Goal: Obtain resource: Download file/media

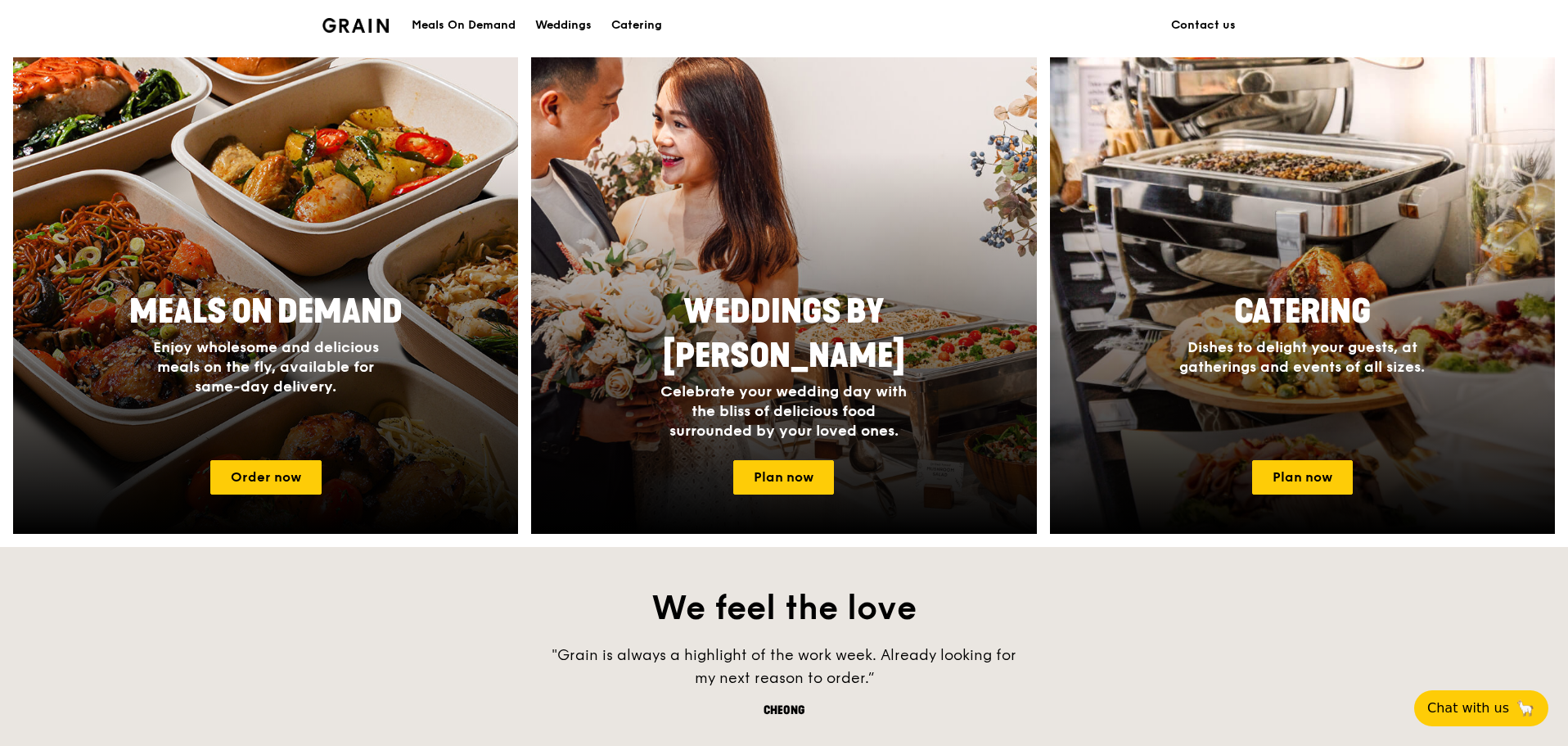
scroll to position [573, 0]
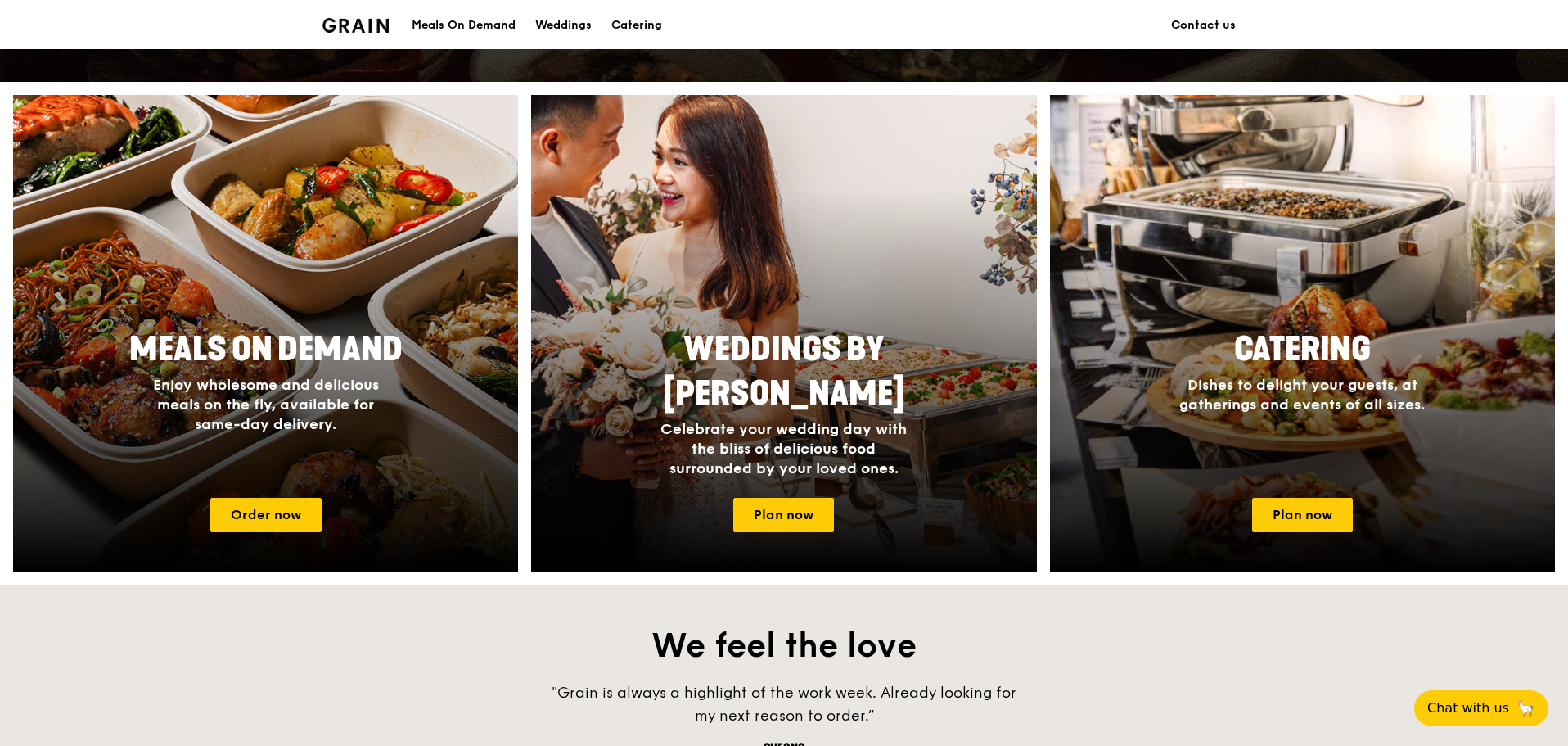
click at [653, 14] on div "Catering" at bounding box center [636, 26] width 50 height 49
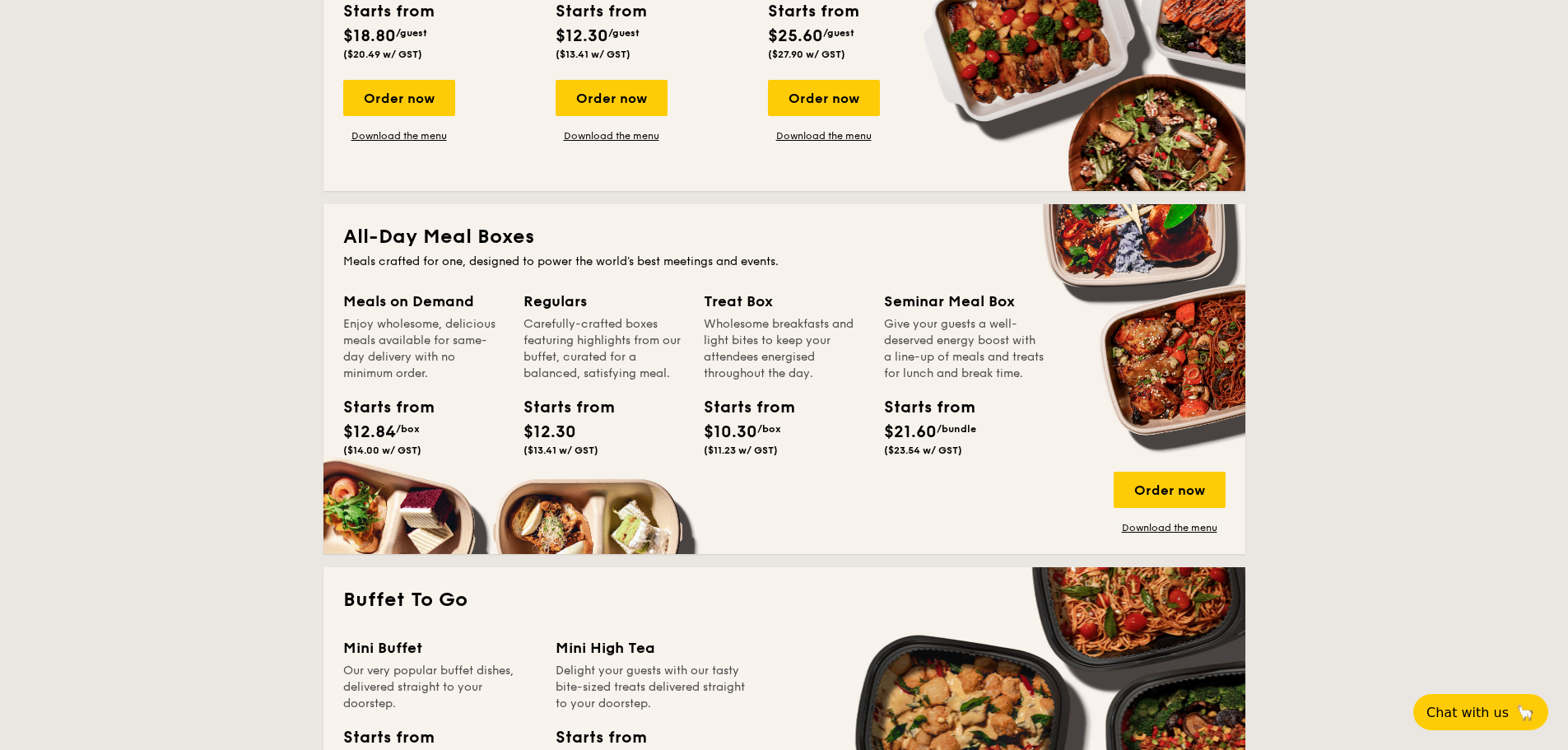
scroll to position [987, 0]
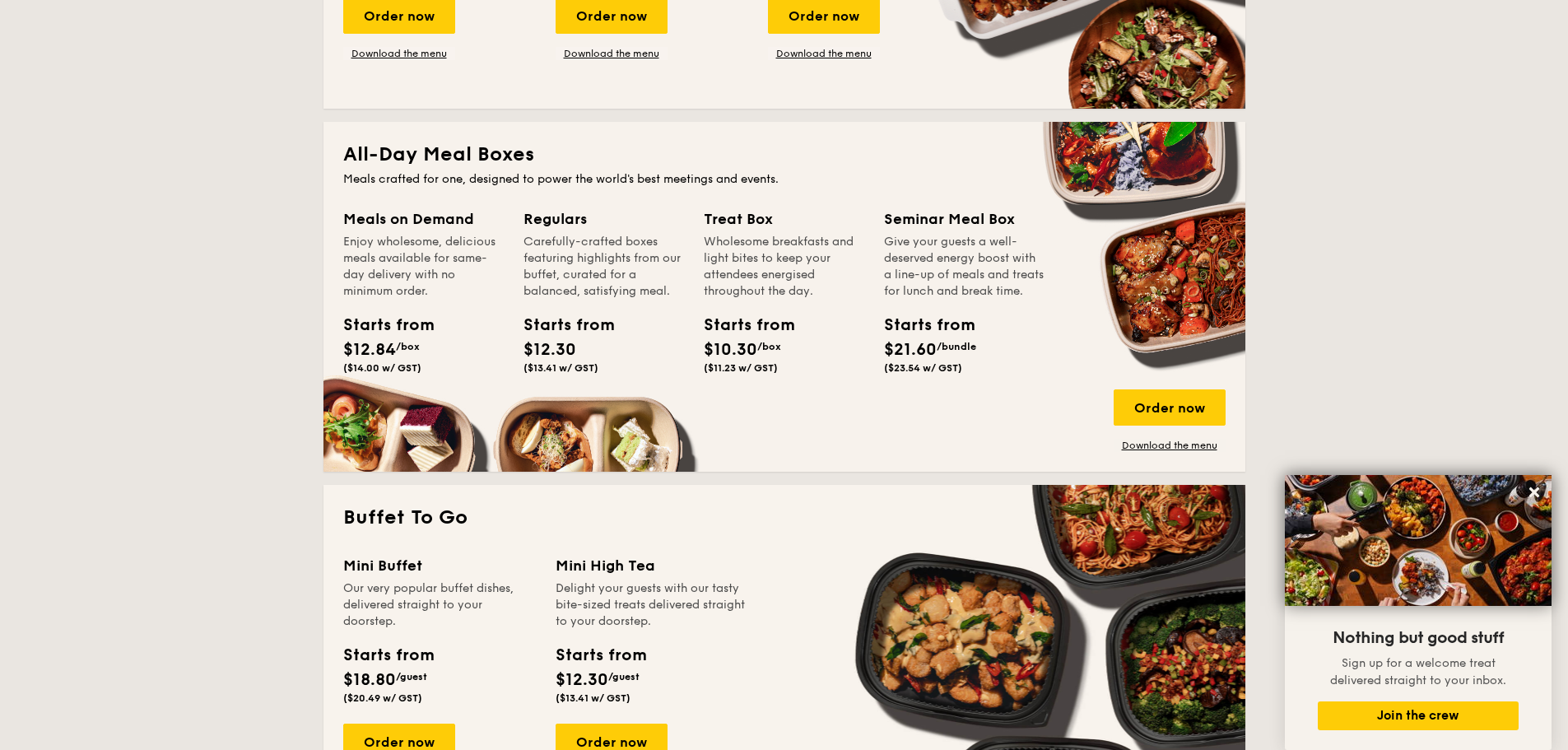
click at [575, 424] on div "Meals on Demand Enjoy wholesome, delicious meals available for same-day deliver…" at bounding box center [784, 329] width 882 height 244
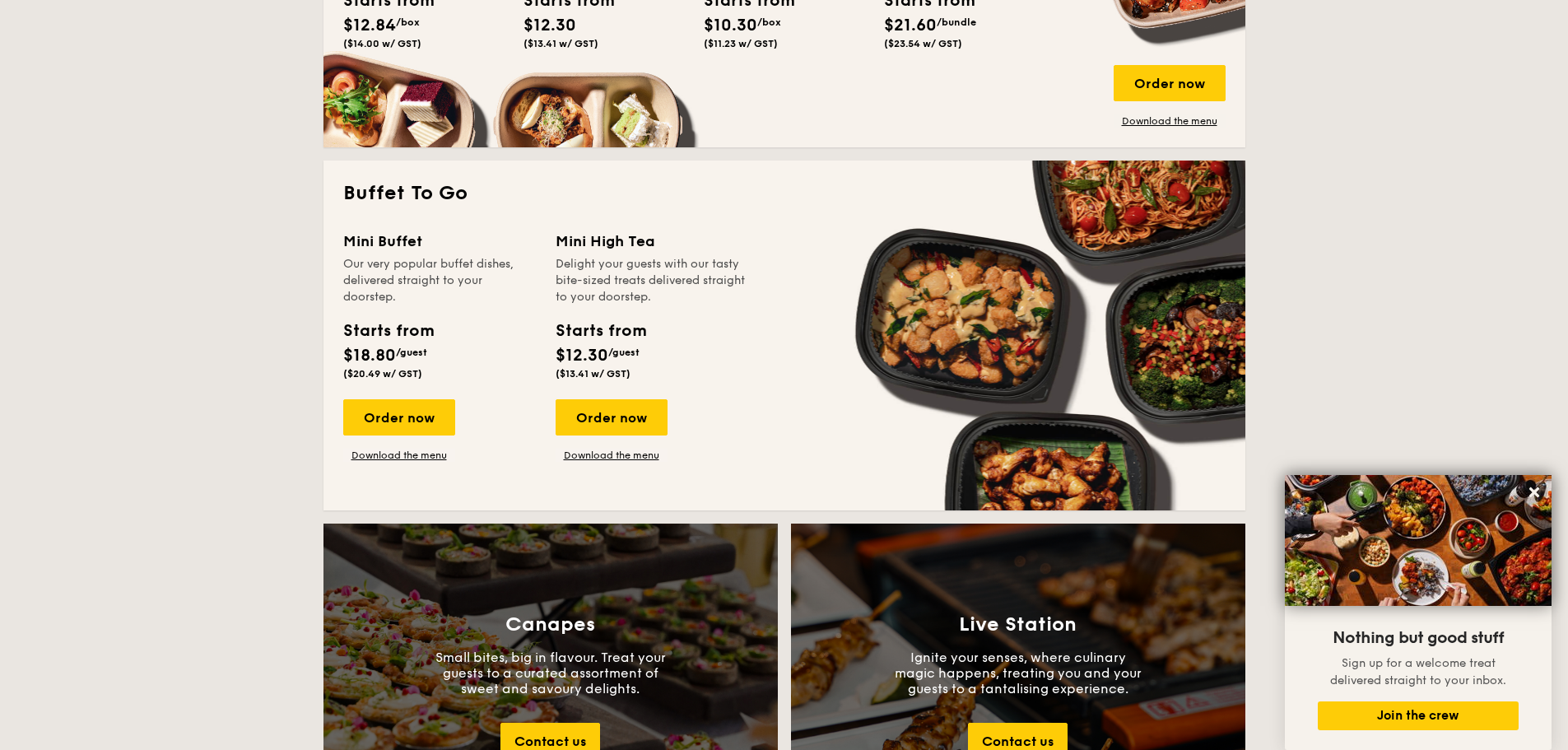
scroll to position [1316, 0]
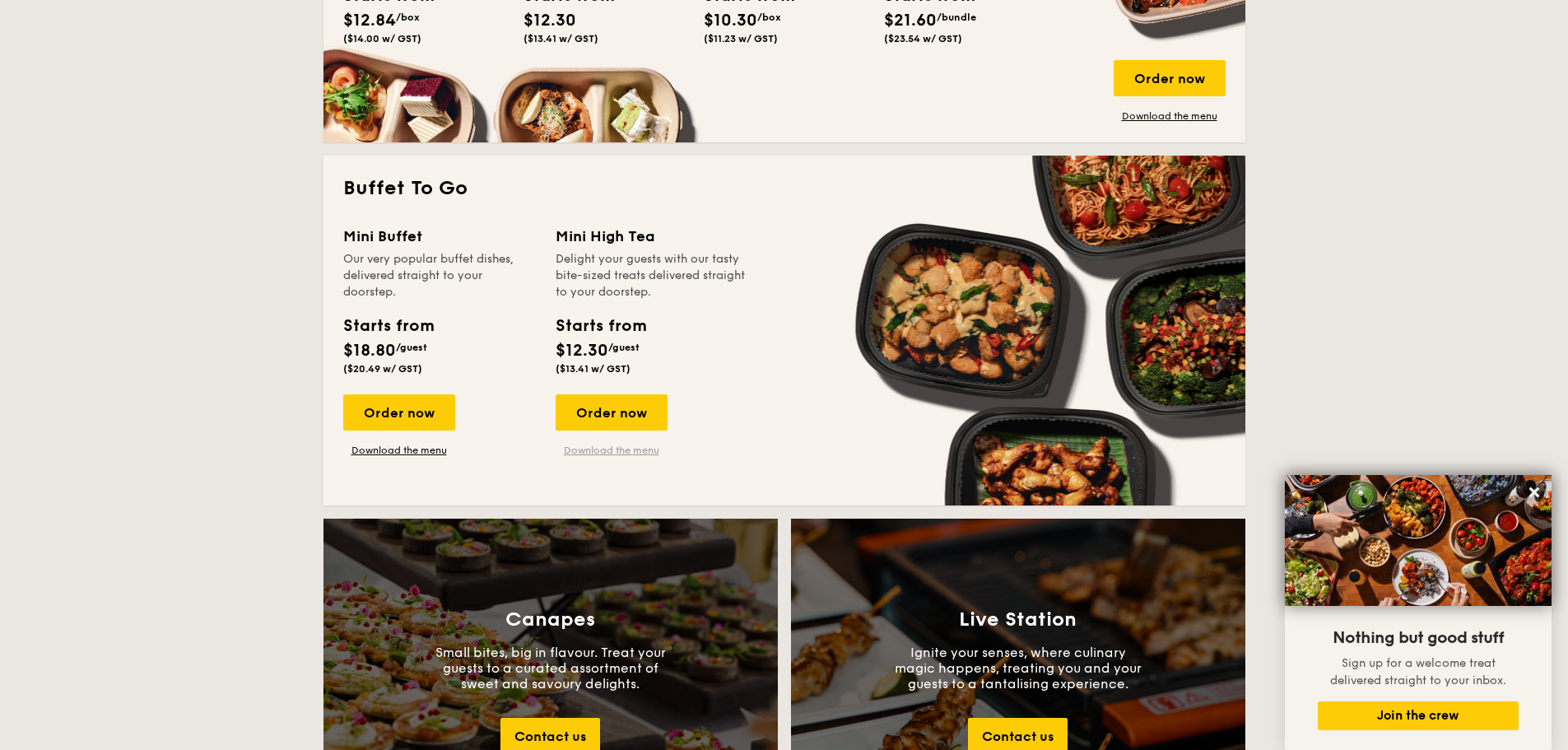
click at [588, 451] on link "Download the menu" at bounding box center [611, 449] width 112 height 13
